Goal: Feedback & Contribution: Leave review/rating

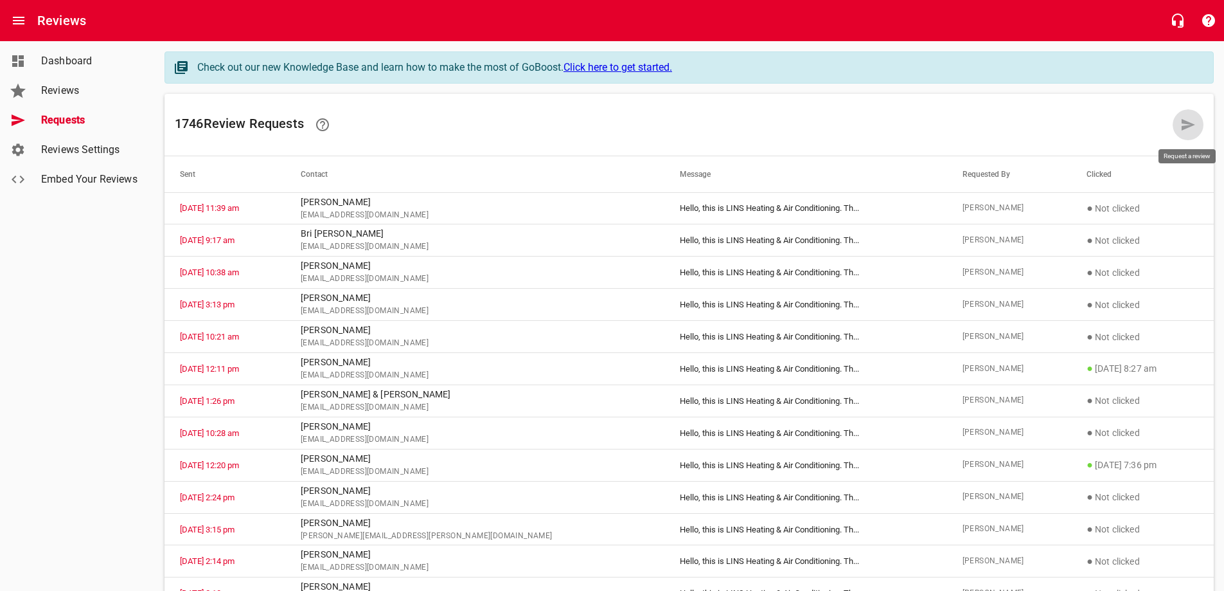
click at [1184, 123] on icon at bounding box center [1188, 125] width 13 height 12
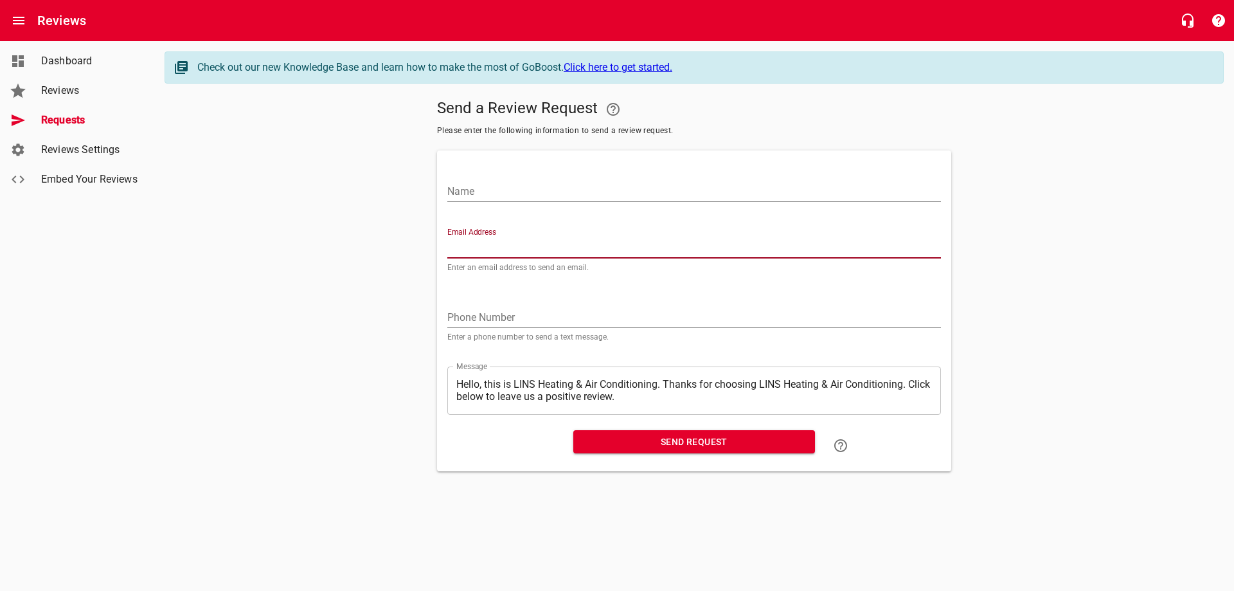
paste input "[EMAIL_ADDRESS][DOMAIN_NAME]"
type input "[EMAIL_ADDRESS][DOMAIN_NAME]"
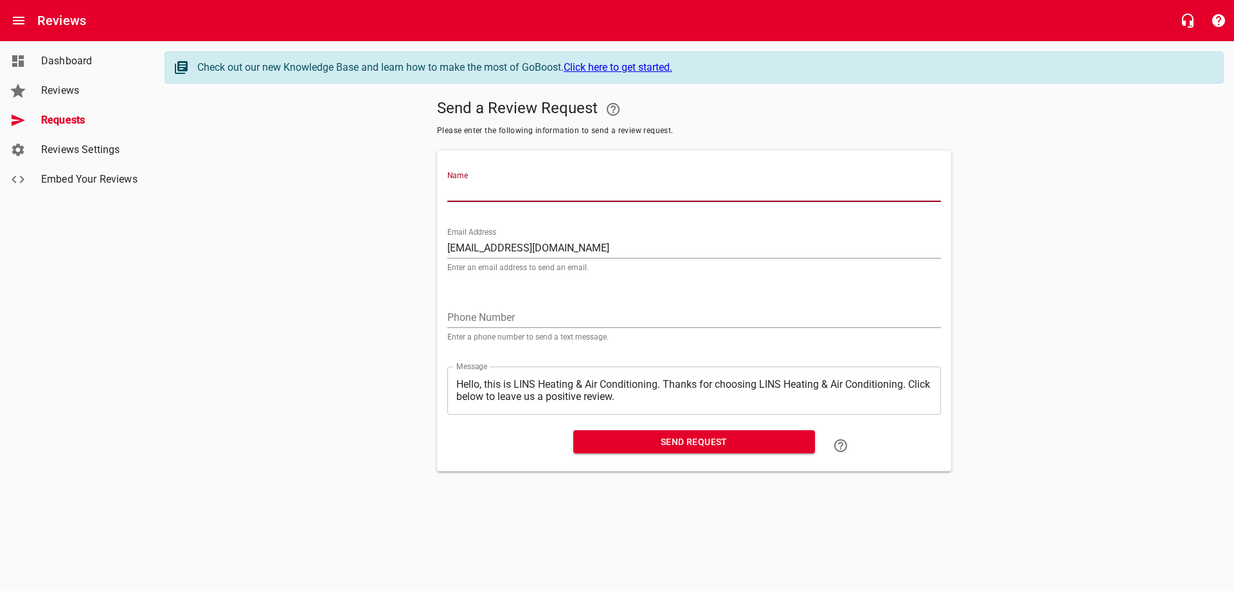
click at [510, 190] on input "Name" at bounding box center [693, 191] width 493 height 21
type input "j"
type input "[PERSON_NAME]"
click at [680, 440] on span "Send Request" at bounding box center [693, 442] width 221 height 16
